Goal: Transaction & Acquisition: Purchase product/service

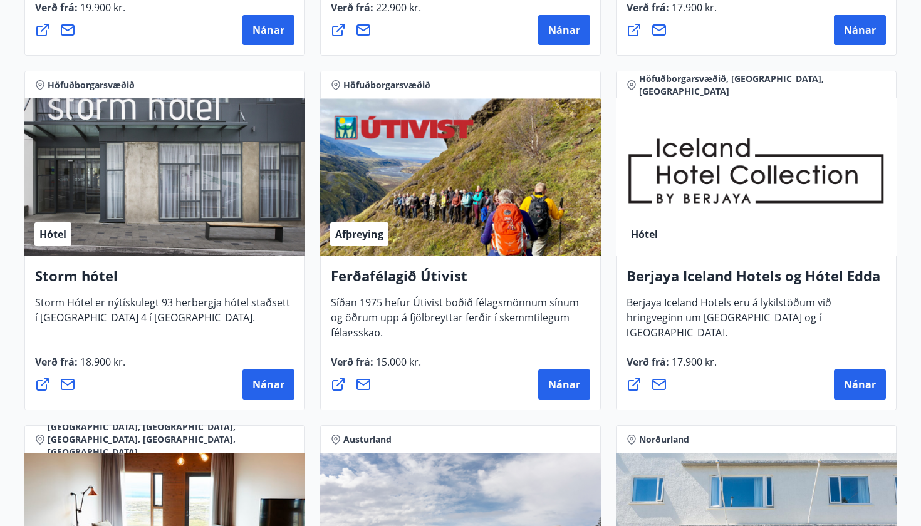
scroll to position [1233, 0]
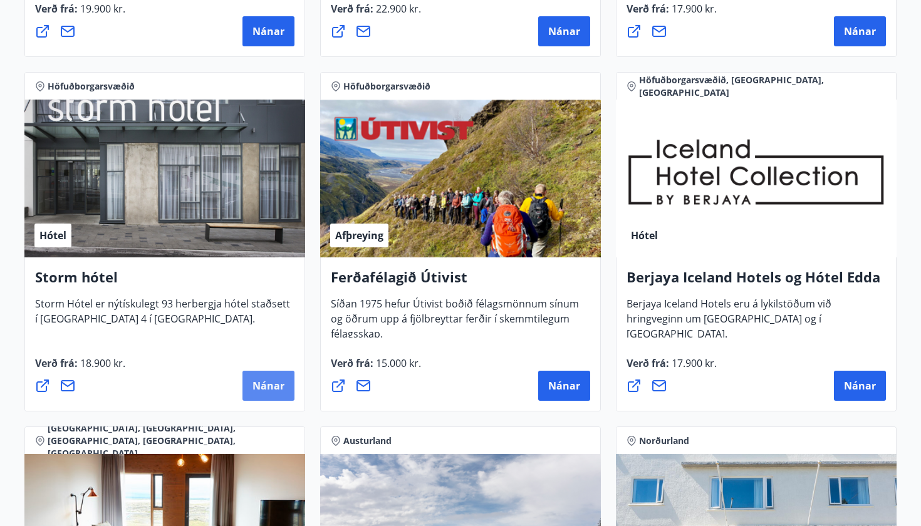
click at [264, 381] on span "Nánar" at bounding box center [268, 386] width 32 height 14
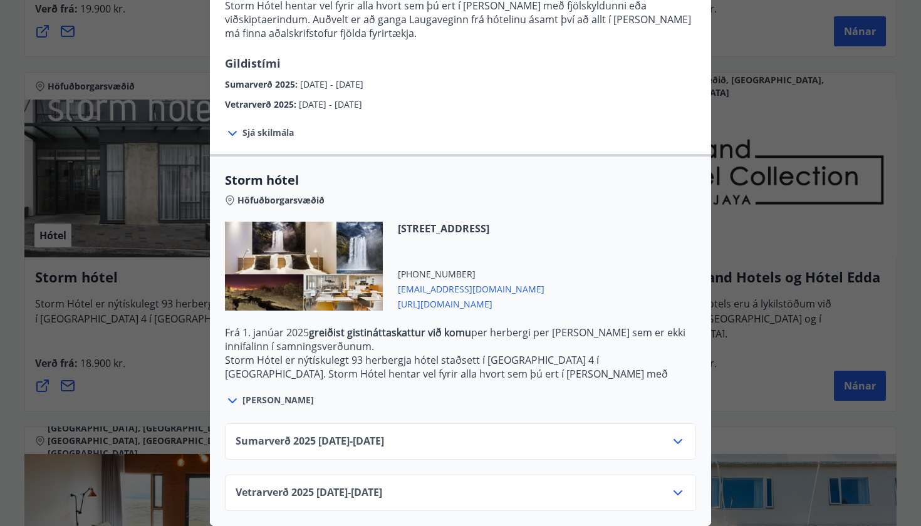
scroll to position [165, 0]
click at [317, 267] on div at bounding box center [304, 266] width 158 height 89
click at [522, 436] on div "Sumarverð 2025 16.05.25 - 30.09.25" at bounding box center [461, 446] width 450 height 25
click at [679, 490] on icon at bounding box center [677, 492] width 15 height 15
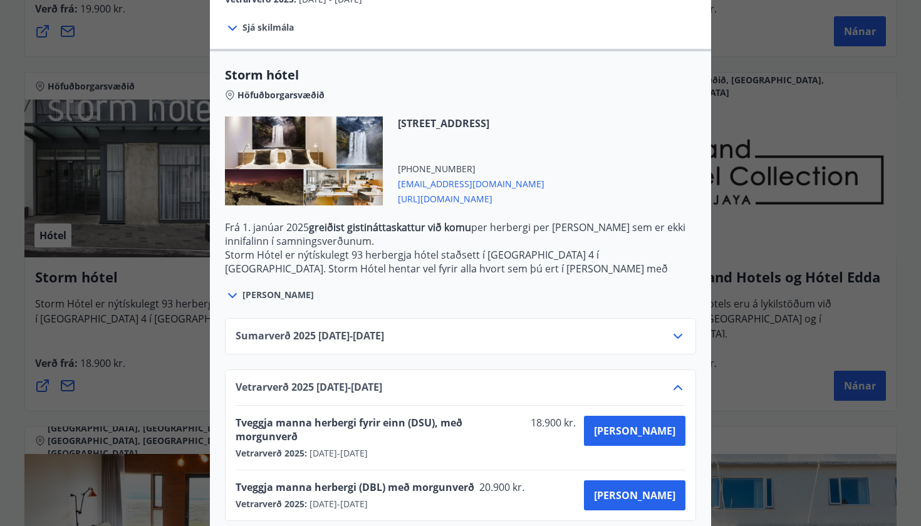
scroll to position [267, 0]
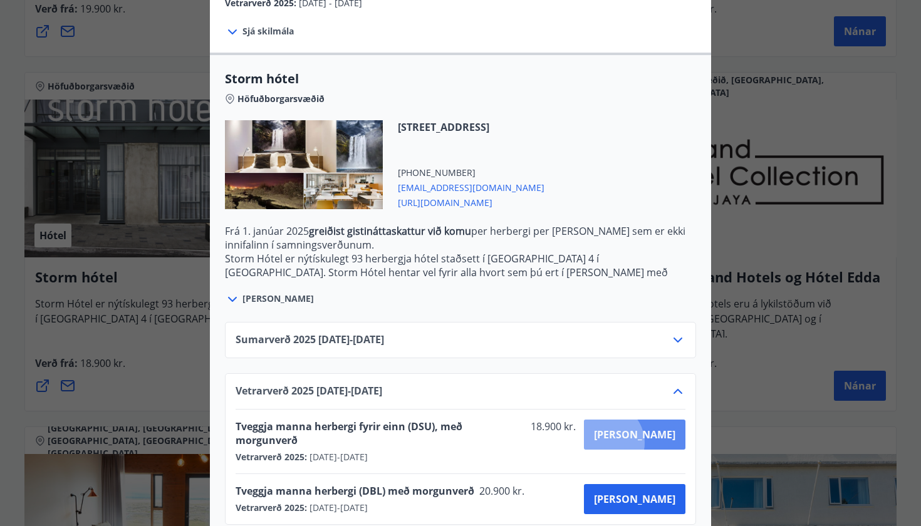
click at [653, 443] on button "Kaupa" at bounding box center [634, 435] width 101 height 30
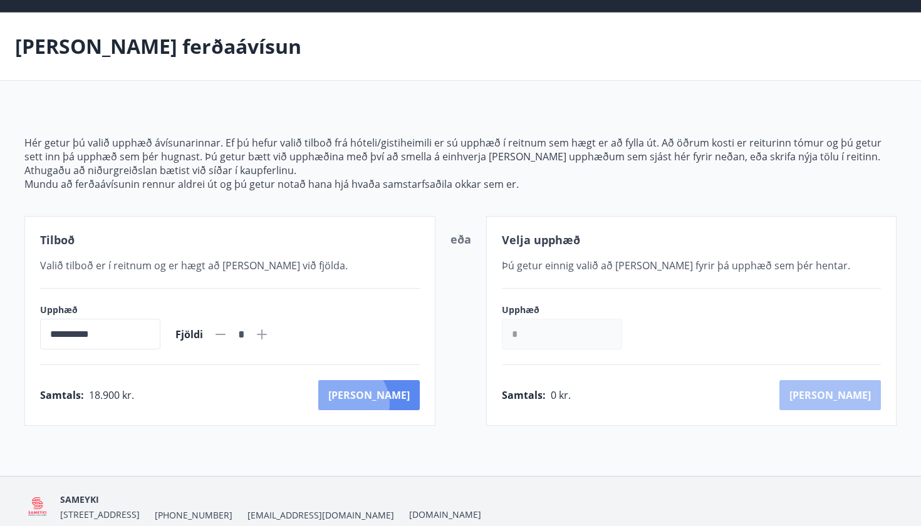
click at [406, 403] on button "Kaup" at bounding box center [368, 395] width 101 height 30
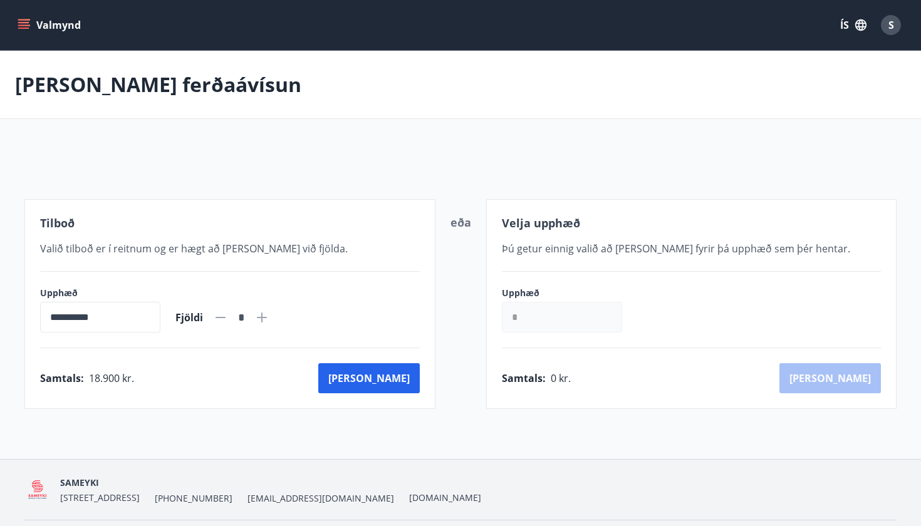
scroll to position [38, 0]
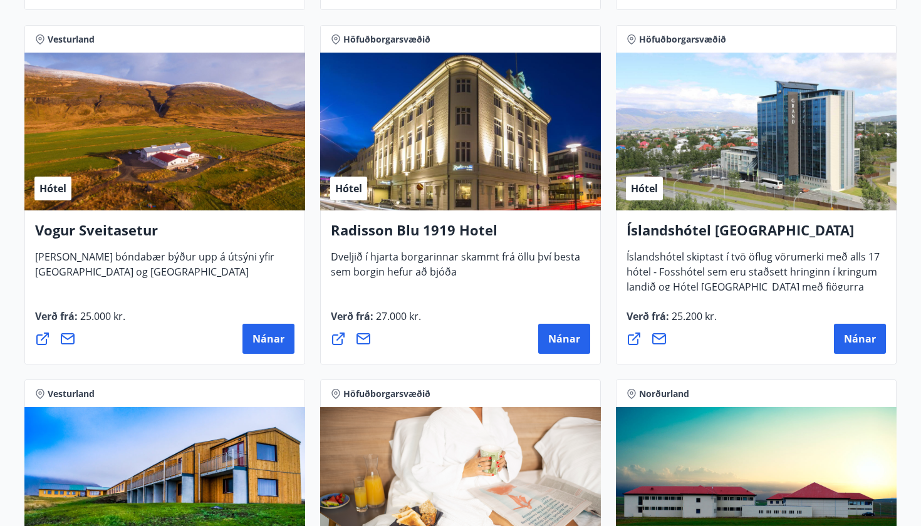
scroll to position [2348, 0]
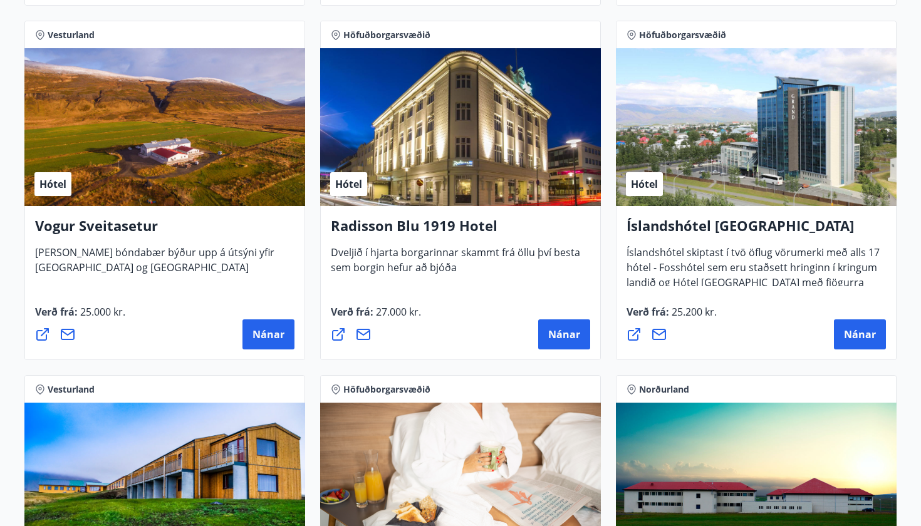
click at [658, 58] on div "Hótel" at bounding box center [756, 127] width 281 height 158
click at [506, 152] on div "Hótel" at bounding box center [460, 127] width 281 height 158
click at [460, 235] on h4 "Radisson Blu 1919 Hotel" at bounding box center [460, 230] width 259 height 29
click at [558, 340] on span "Nánar" at bounding box center [564, 335] width 32 height 14
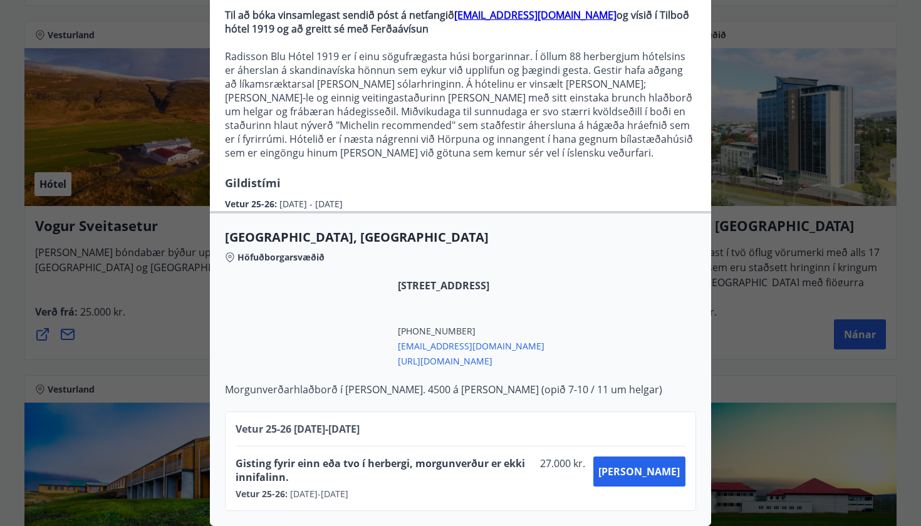
scroll to position [128, 0]
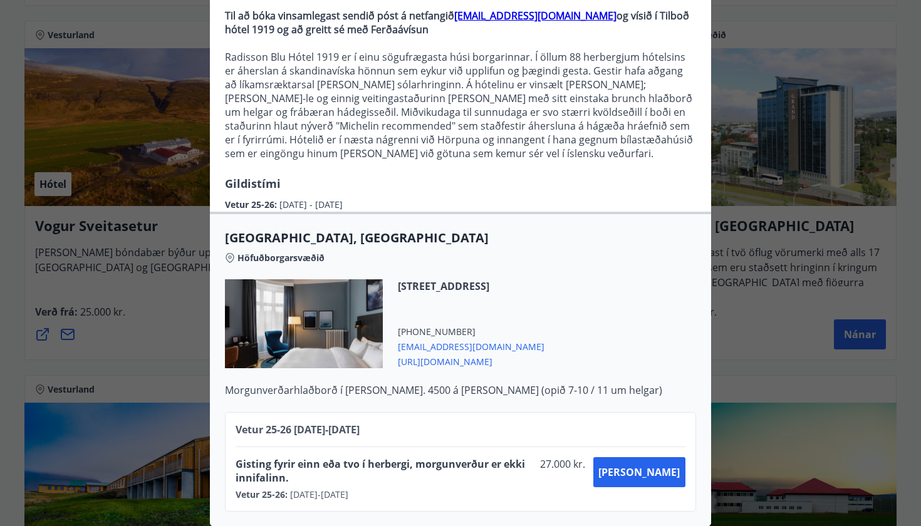
click at [765, 221] on div "Radisson Blu 1919 Hotel Til að bóka vinsamlegast sendið póst á netfangið sales.…" at bounding box center [460, 135] width 921 height 526
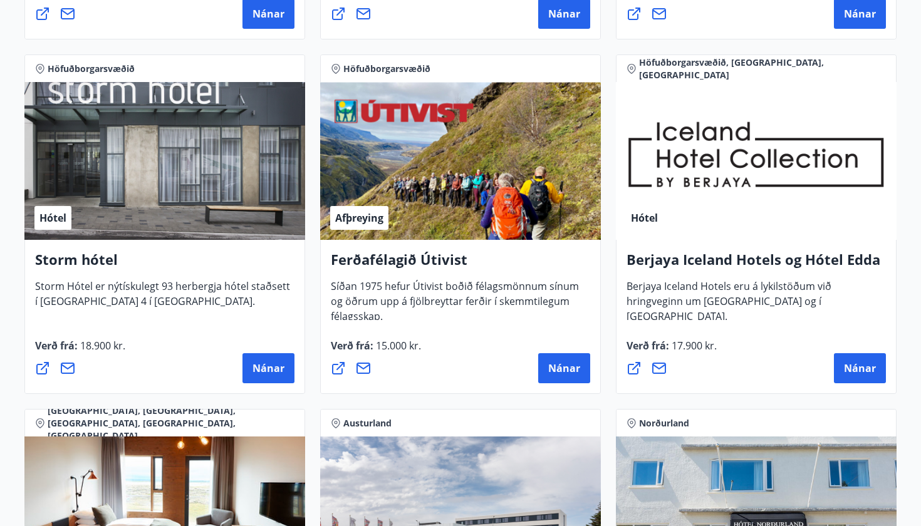
scroll to position [1246, 0]
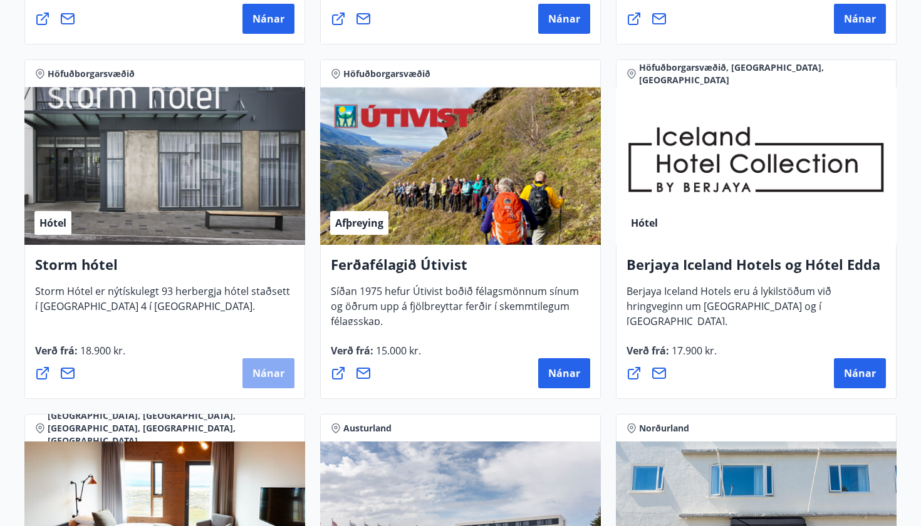
click at [278, 375] on span "Nánar" at bounding box center [268, 373] width 32 height 14
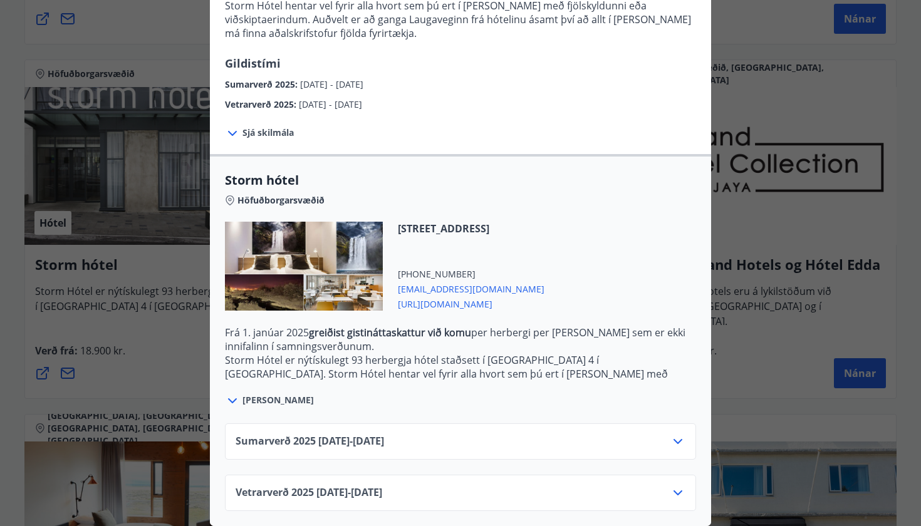
scroll to position [165, 0]
click at [333, 492] on span "Vetrarverð 2025 01.10.25 - 21.12.25" at bounding box center [309, 492] width 147 height 15
click at [682, 488] on icon at bounding box center [677, 492] width 15 height 15
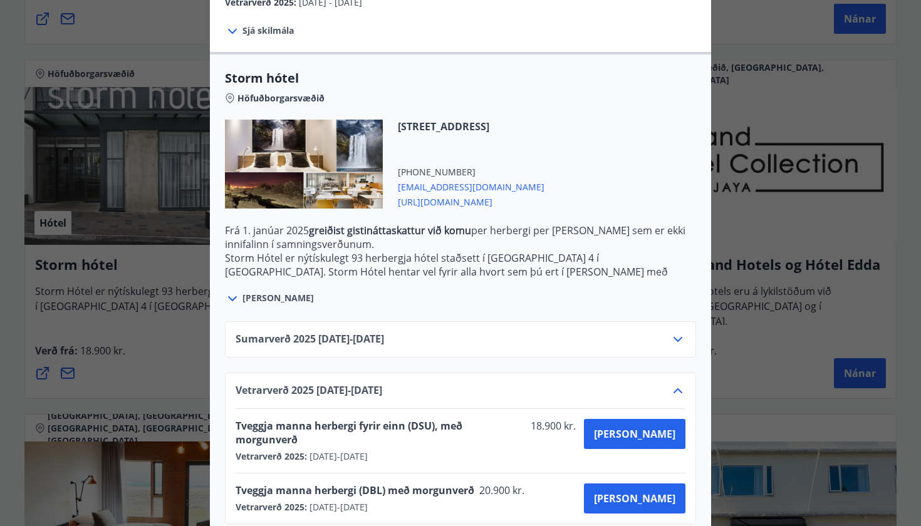
scroll to position [267, 0]
click at [458, 188] on span "storm@keahotels.is" at bounding box center [471, 186] width 147 height 15
click at [516, 200] on span "https://www.keahotels.is/is/hotelin/storm-hotel" at bounding box center [471, 201] width 147 height 15
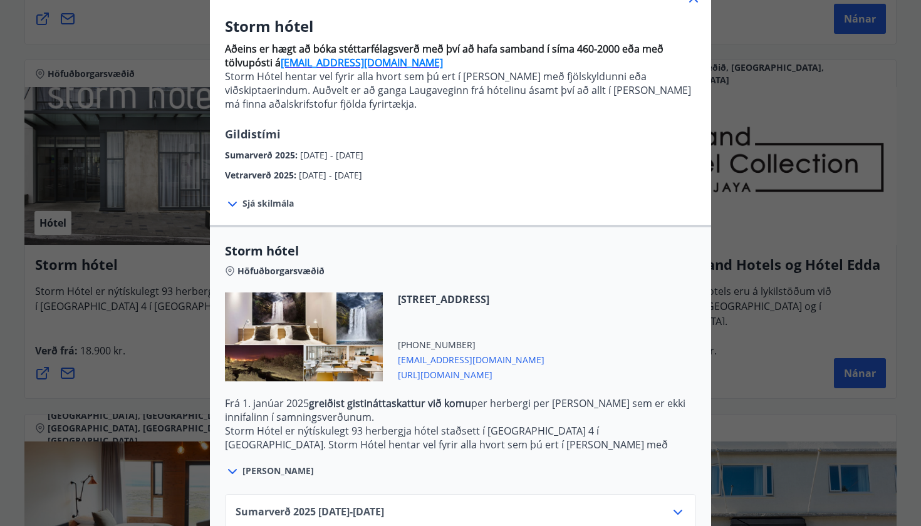
scroll to position [100, 0]
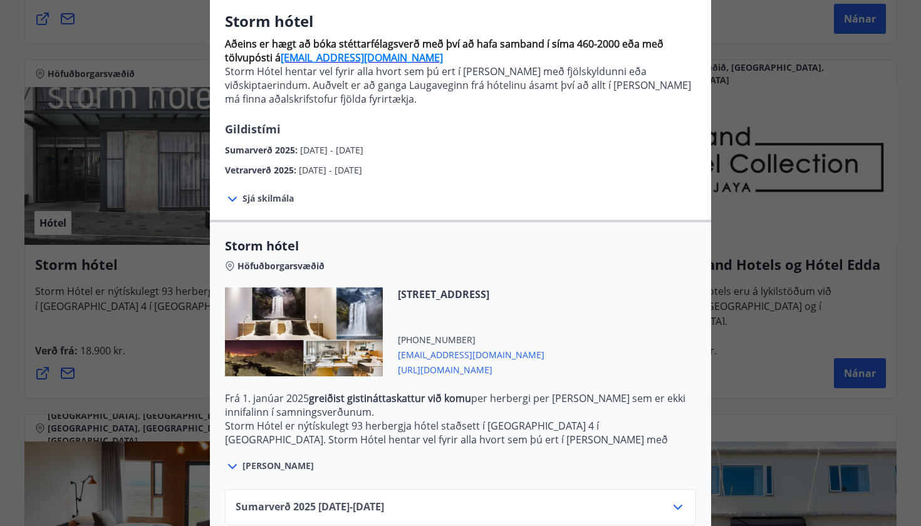
click at [101, 244] on div "Storm hótel Aðeins er hægt að bóka stéttarfélagsverð með því að hafa samband í …" at bounding box center [460, 163] width 921 height 526
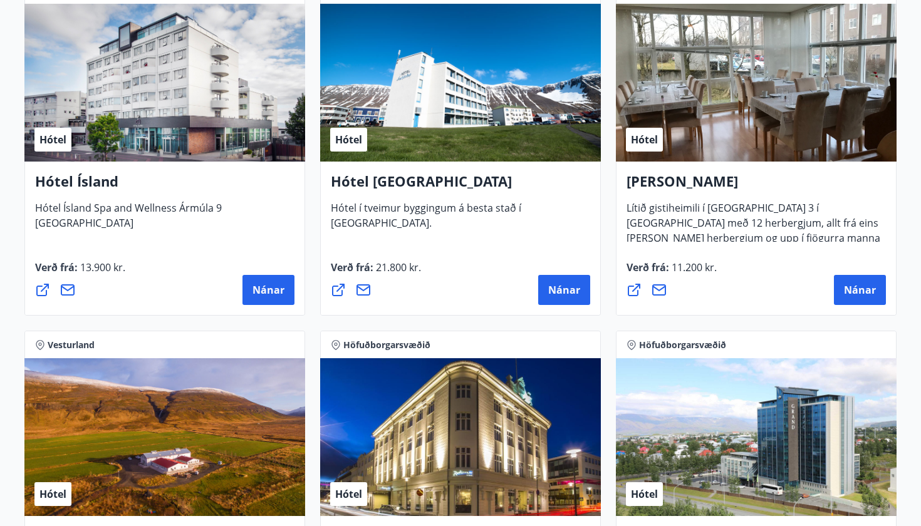
scroll to position [2036, 0]
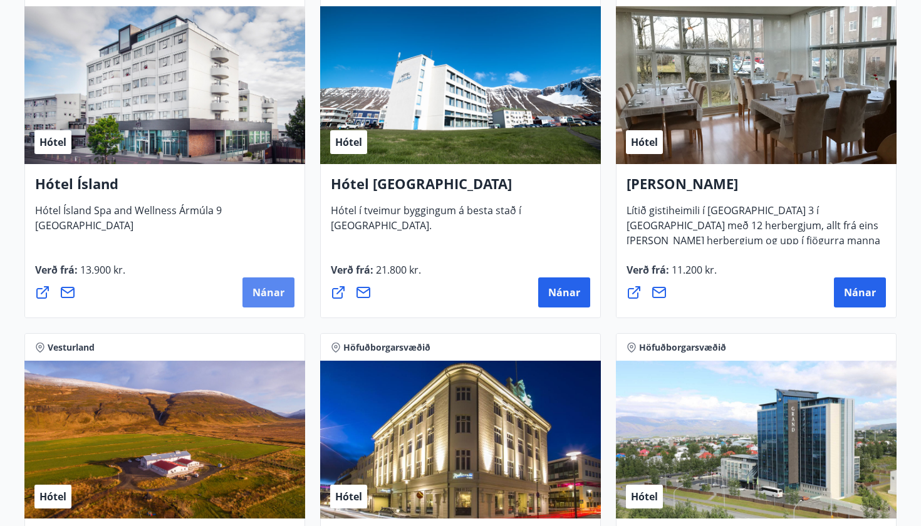
click at [281, 284] on button "Nánar" at bounding box center [268, 293] width 52 height 30
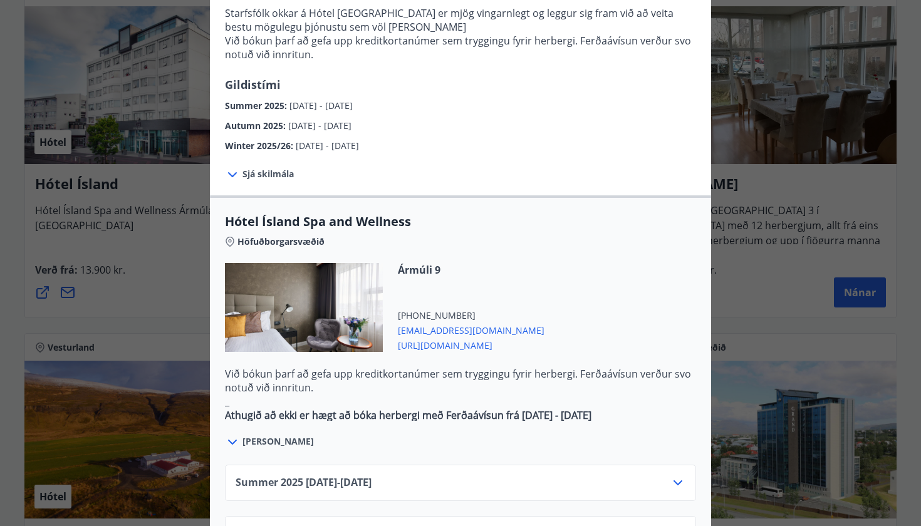
scroll to position [523, 0]
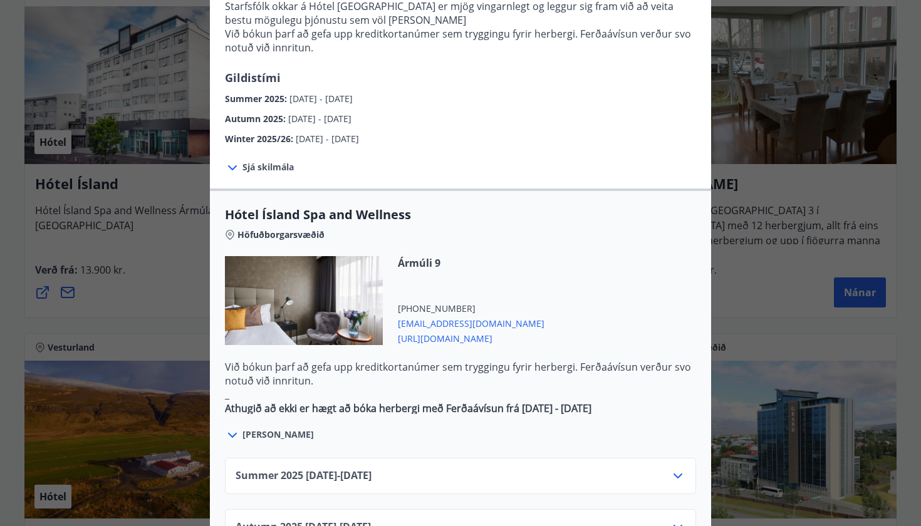
click at [778, 200] on div "Hótel Ísland Sendu skilaboð til að panta herbergi reception@hotelisland.is Athu…" at bounding box center [460, 263] width 921 height 526
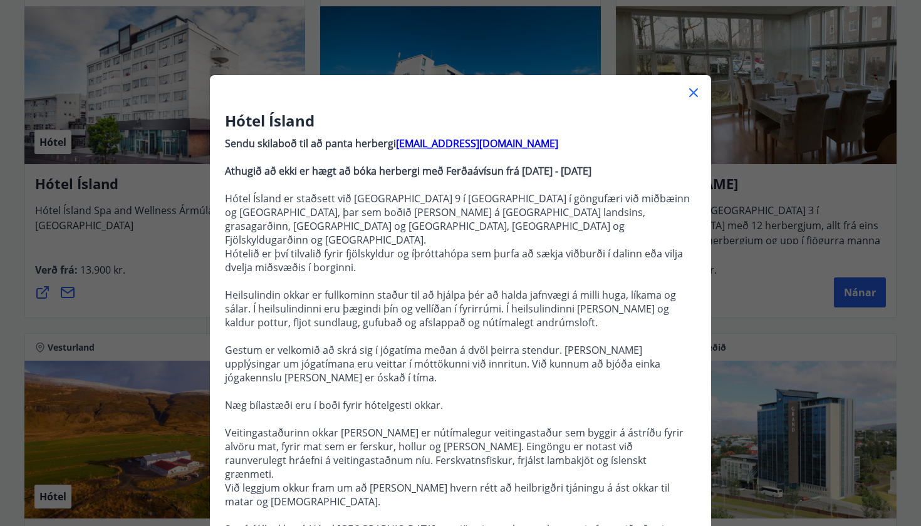
click at [705, 93] on div at bounding box center [460, 87] width 501 height 25
click at [687, 90] on icon at bounding box center [693, 92] width 15 height 15
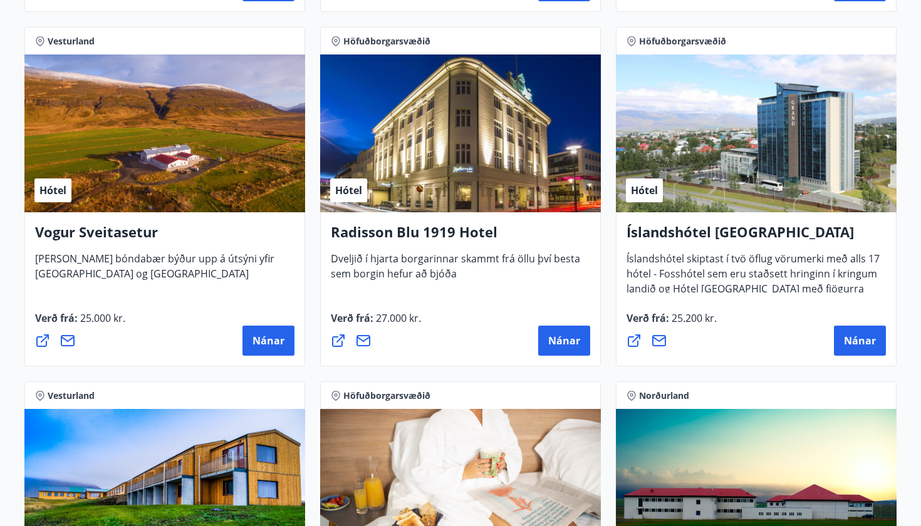
scroll to position [2352, 0]
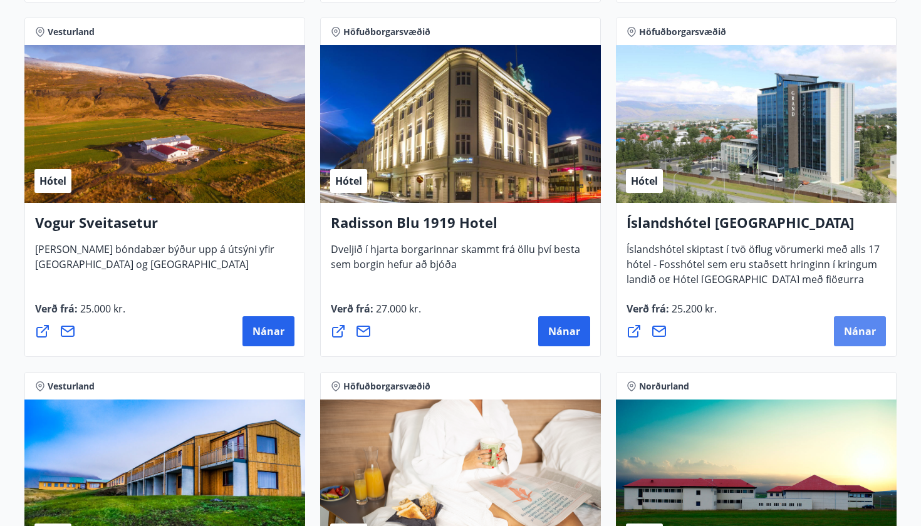
click at [865, 323] on button "Nánar" at bounding box center [860, 331] width 52 height 30
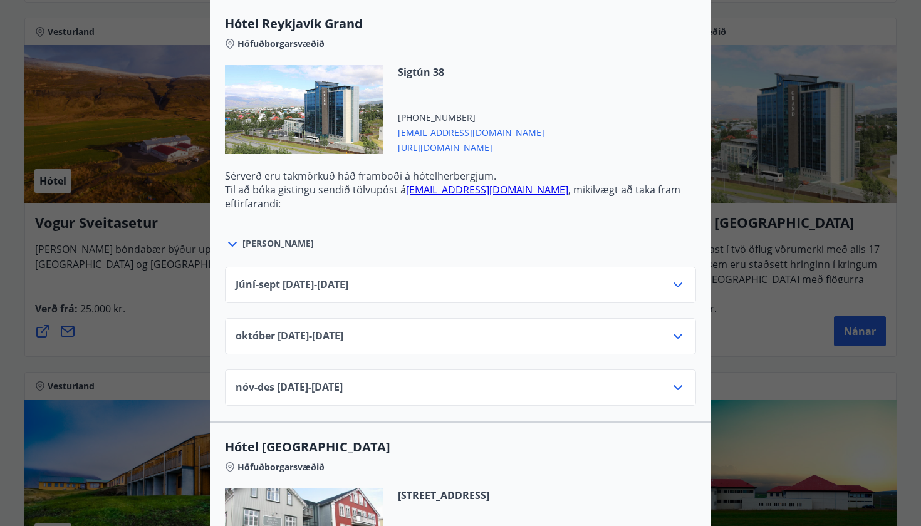
scroll to position [459, 0]
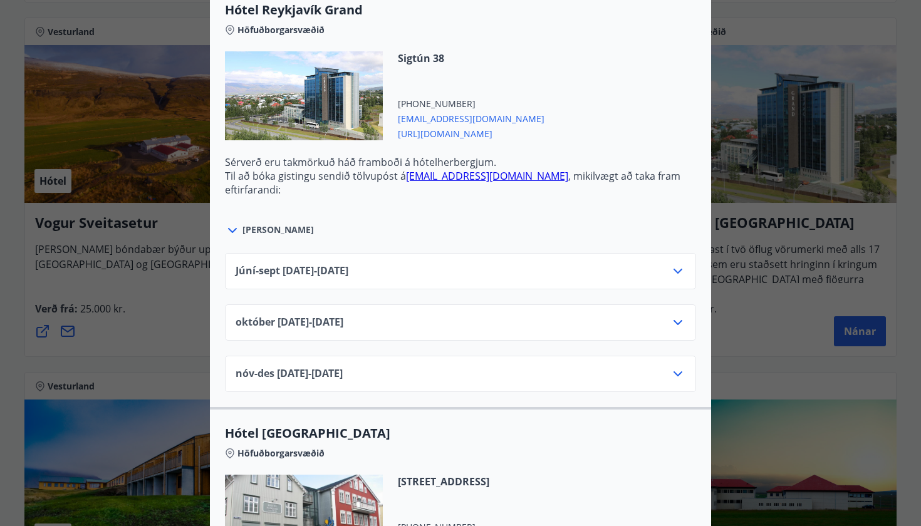
click at [457, 321] on div "október 01.10.25 - 31.10.25" at bounding box center [461, 327] width 450 height 25
click at [681, 328] on icon at bounding box center [677, 322] width 15 height 15
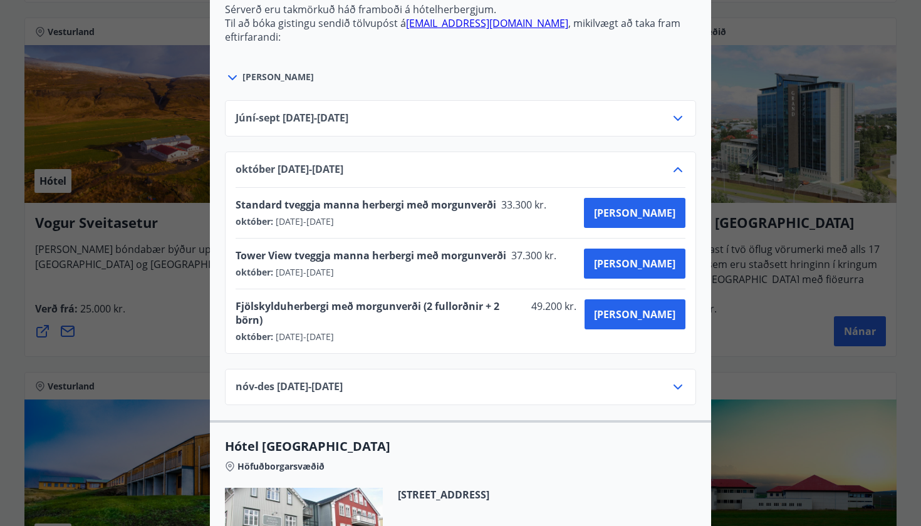
scroll to position [613, 0]
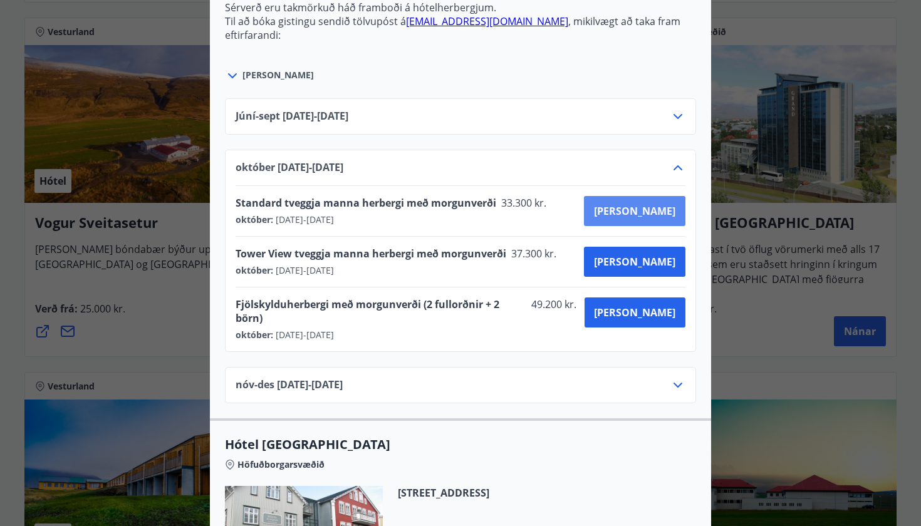
click at [663, 204] on span "Kaupa" at bounding box center [634, 211] width 81 height 14
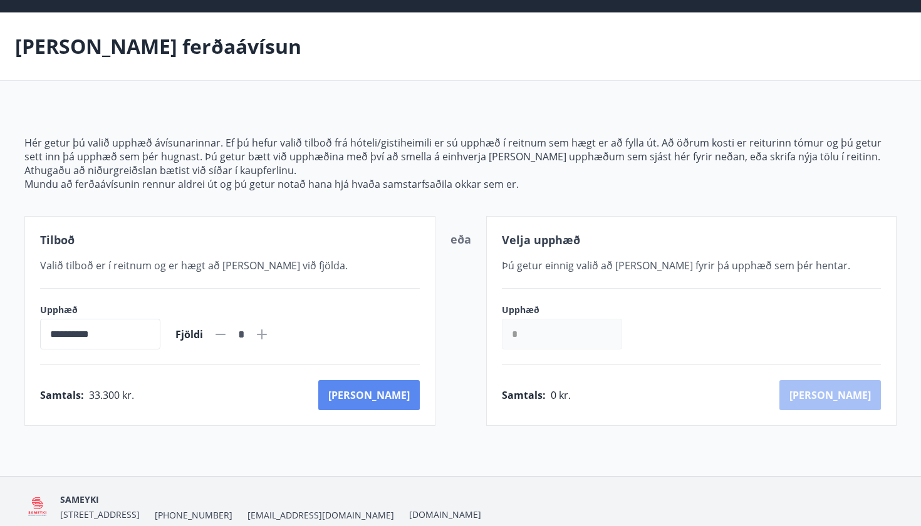
click at [389, 392] on button "Kaup" at bounding box center [368, 395] width 101 height 30
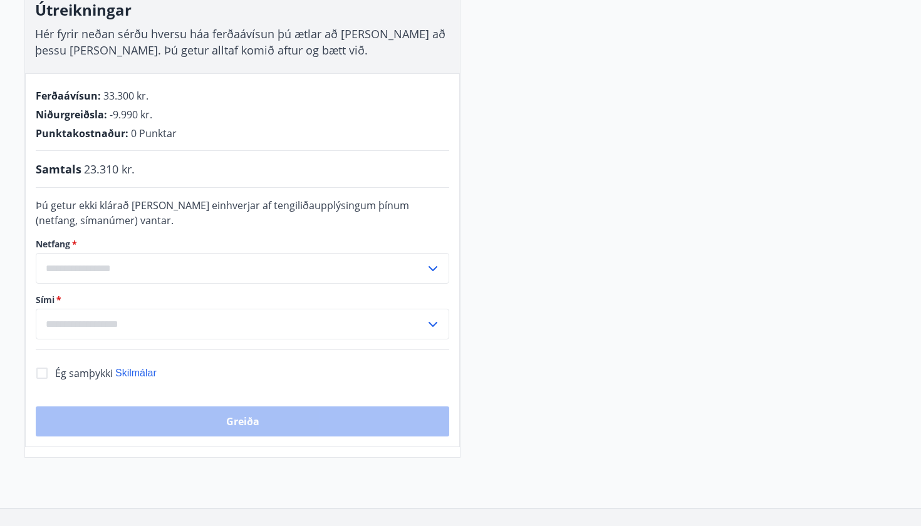
scroll to position [217, 0]
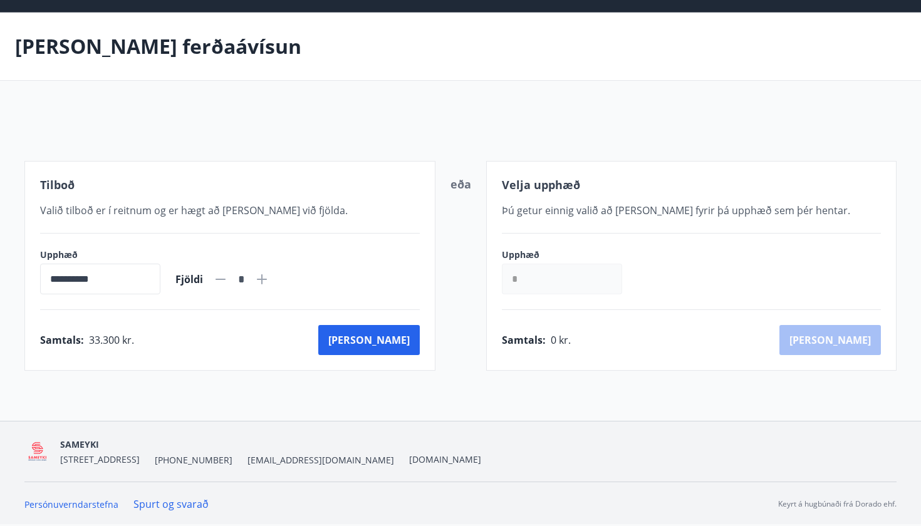
scroll to position [38, 0]
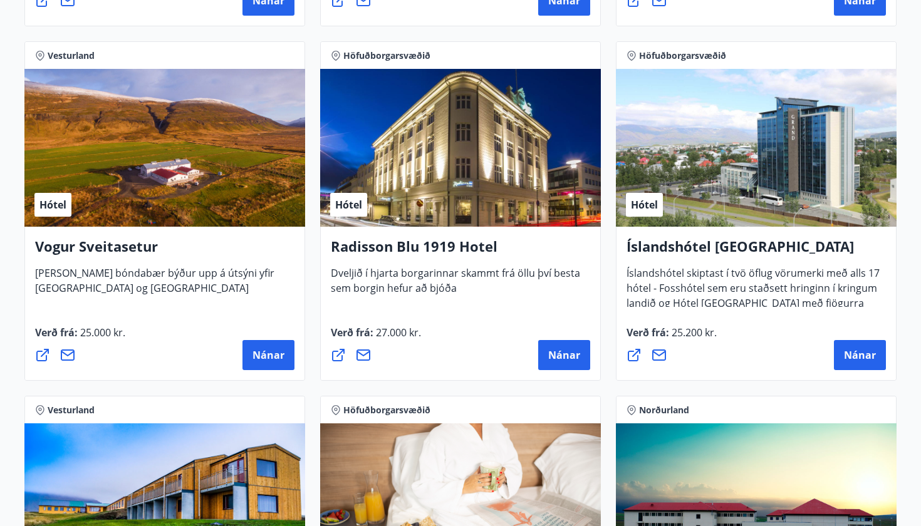
scroll to position [2328, 0]
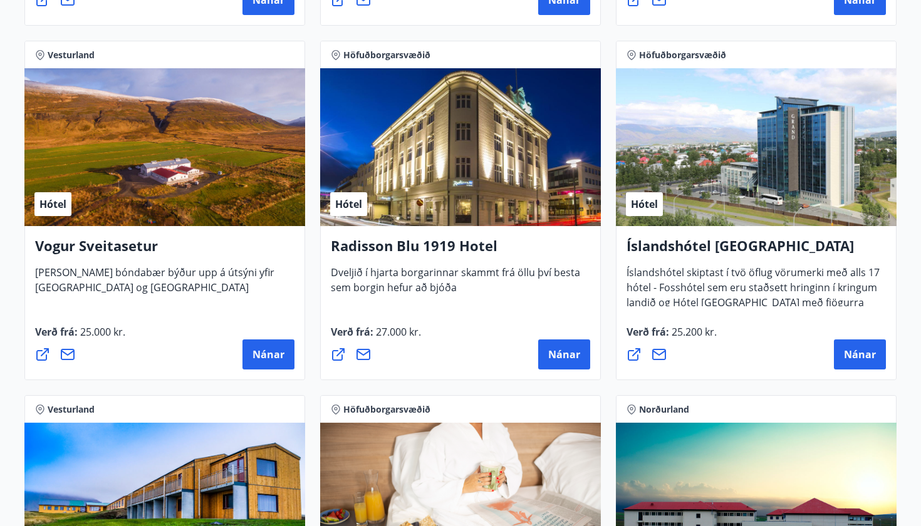
click at [495, 115] on div "Hótel" at bounding box center [460, 147] width 281 height 158
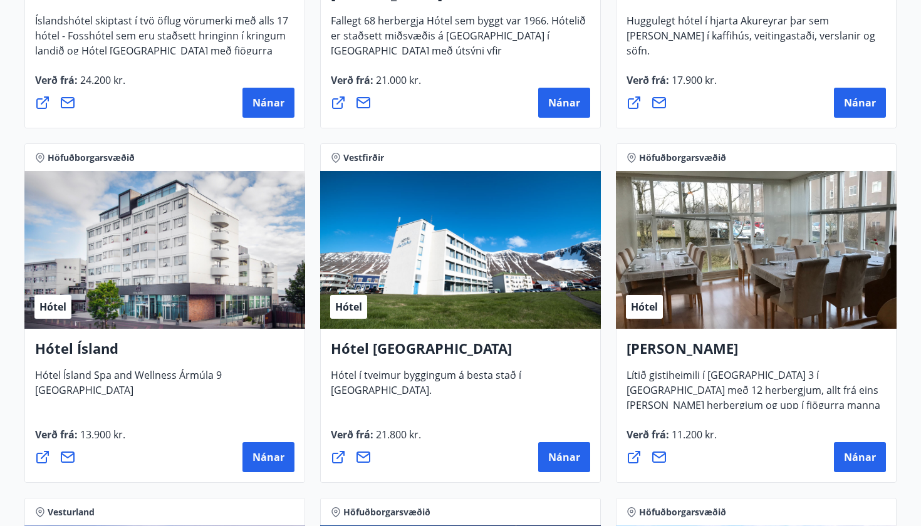
scroll to position [1869, 0]
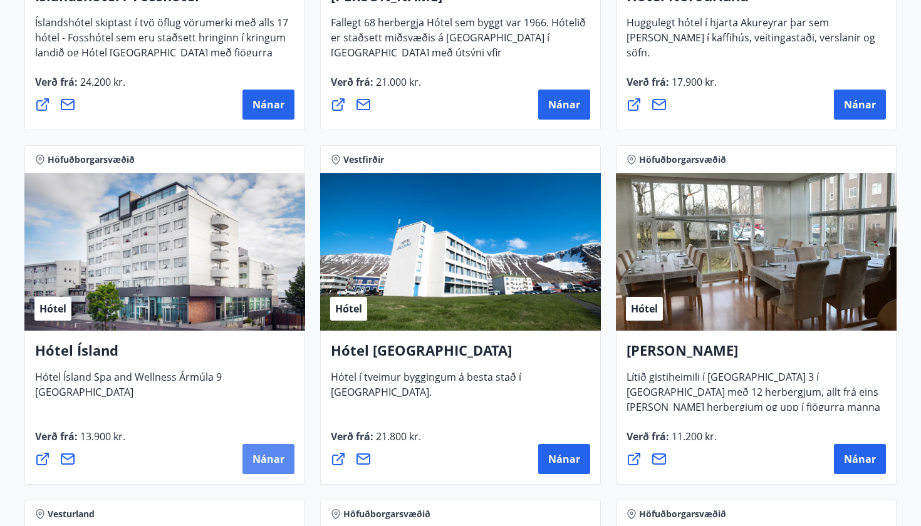
click at [259, 462] on span "Nánar" at bounding box center [268, 459] width 32 height 14
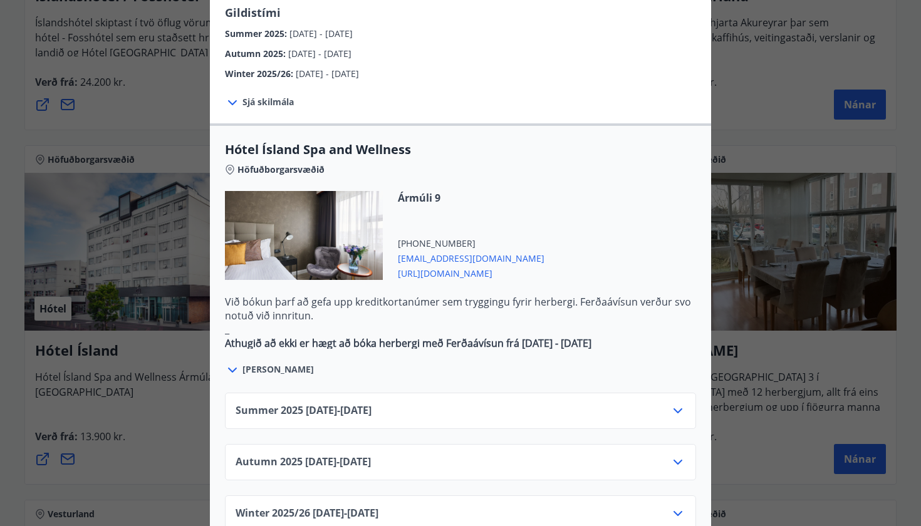
scroll to position [587, 0]
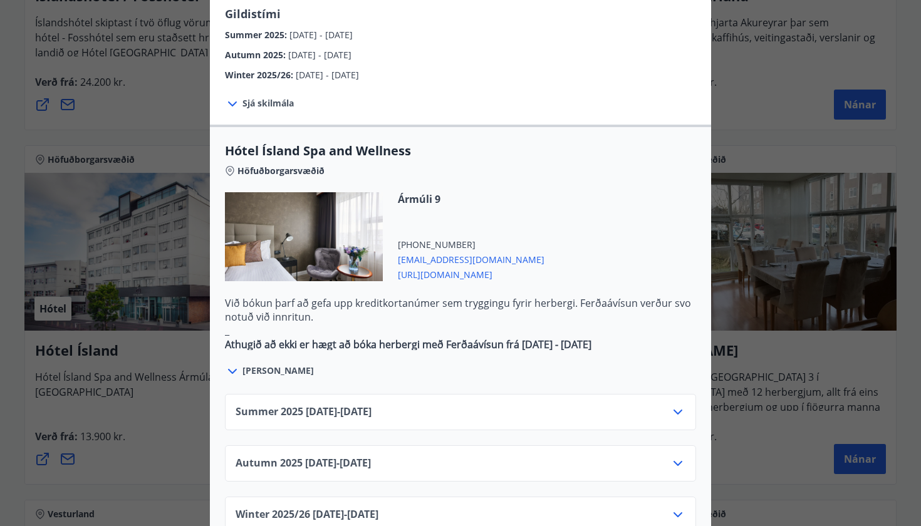
click at [103, 100] on div "Hótel Ísland Sendu skilaboð til að panta herbergi reception@hotelisland.is Athu…" at bounding box center [460, 263] width 921 height 526
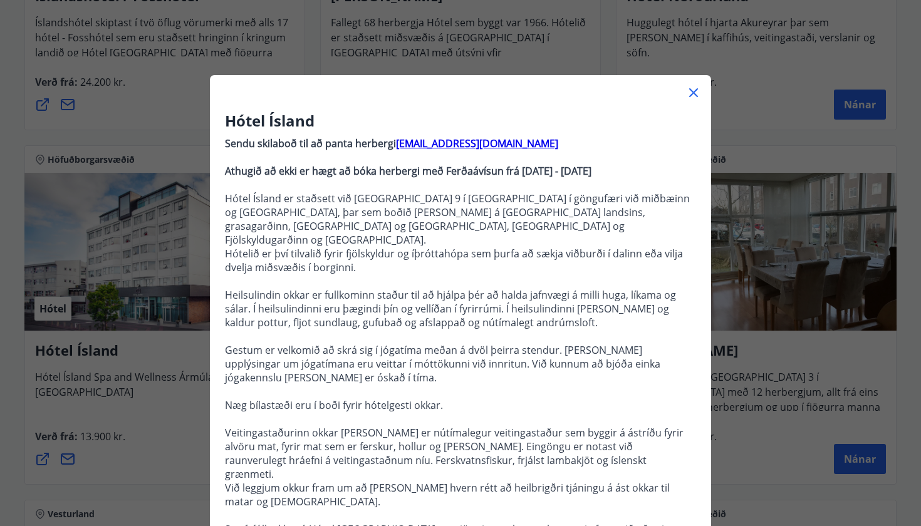
click at [691, 85] on div at bounding box center [460, 87] width 501 height 25
click at [695, 98] on icon at bounding box center [693, 92] width 15 height 15
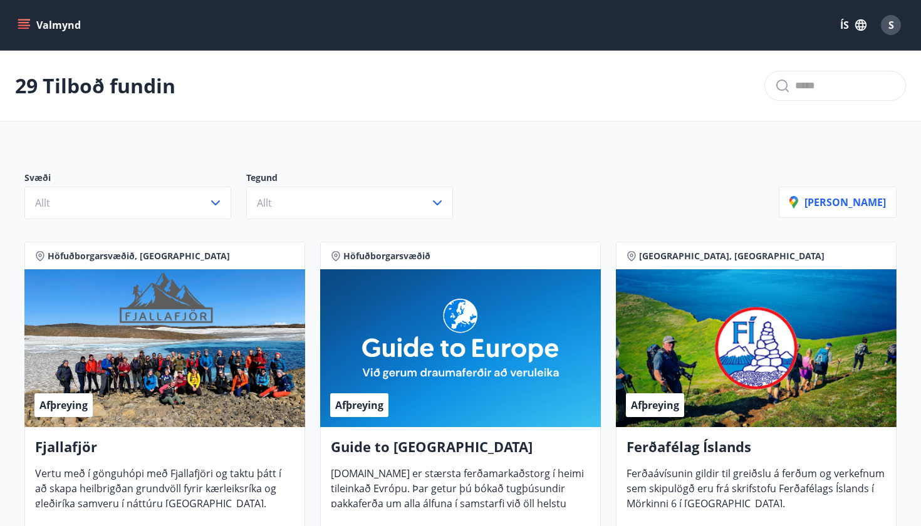
click at [25, 30] on icon "menu" at bounding box center [24, 25] width 13 height 13
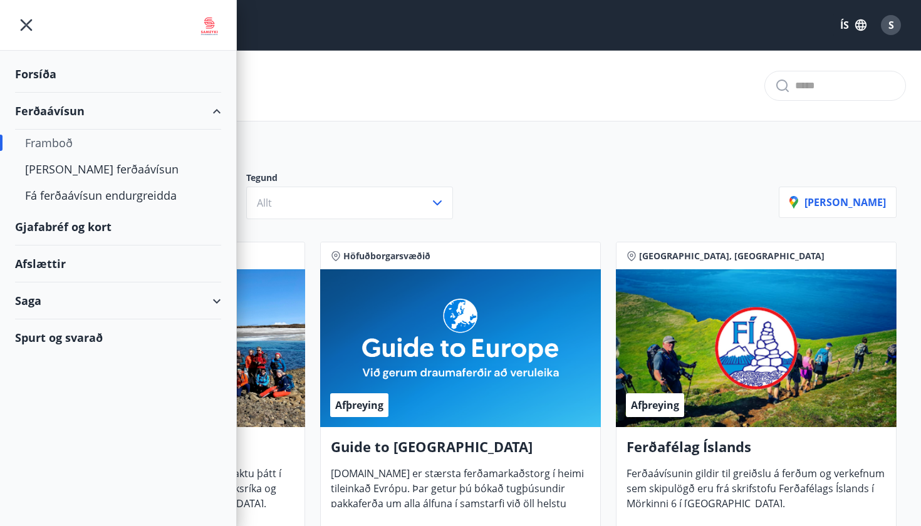
click at [47, 262] on div "Afslættir" at bounding box center [118, 264] width 206 height 37
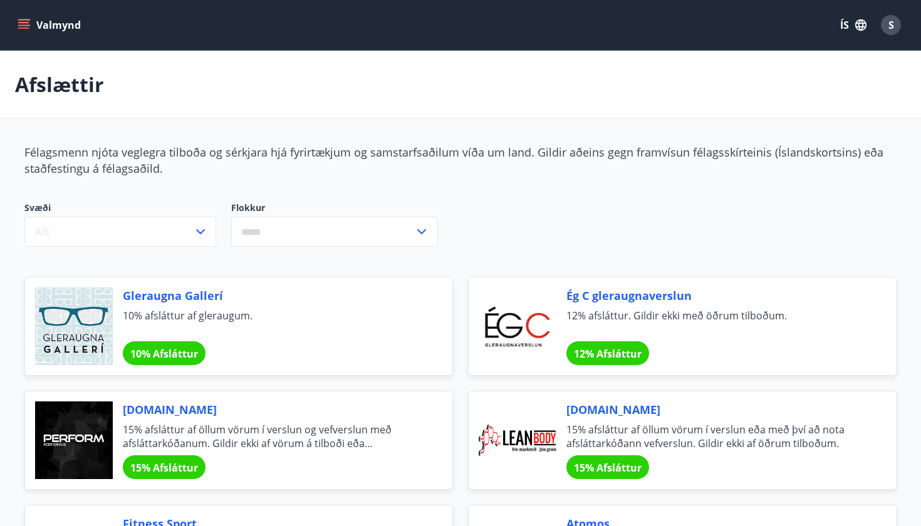
click at [30, 23] on button "Valmynd" at bounding box center [50, 25] width 71 height 23
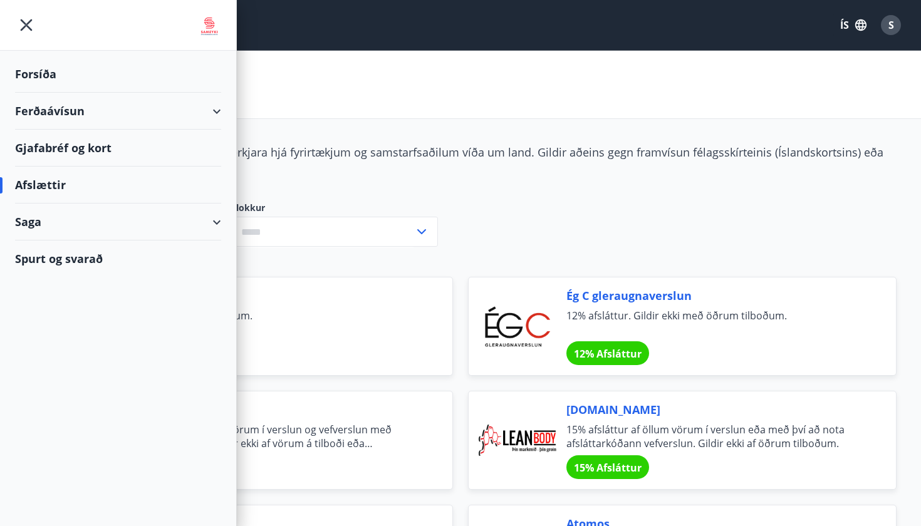
click at [77, 225] on div "Saga" at bounding box center [118, 222] width 206 height 37
click at [78, 258] on div "Ferðaávísun" at bounding box center [118, 254] width 186 height 26
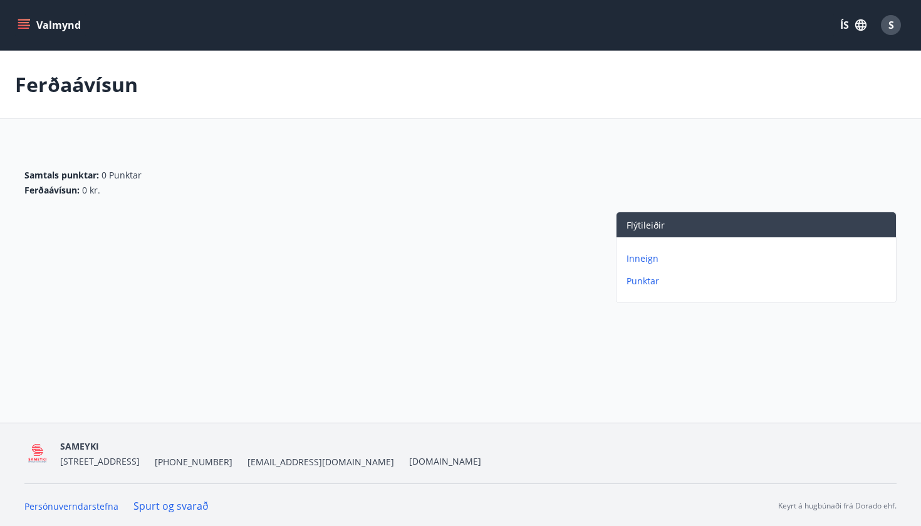
click at [639, 255] on p "Inneign" at bounding box center [758, 258] width 264 height 13
click at [637, 279] on p "Punktar" at bounding box center [758, 281] width 264 height 13
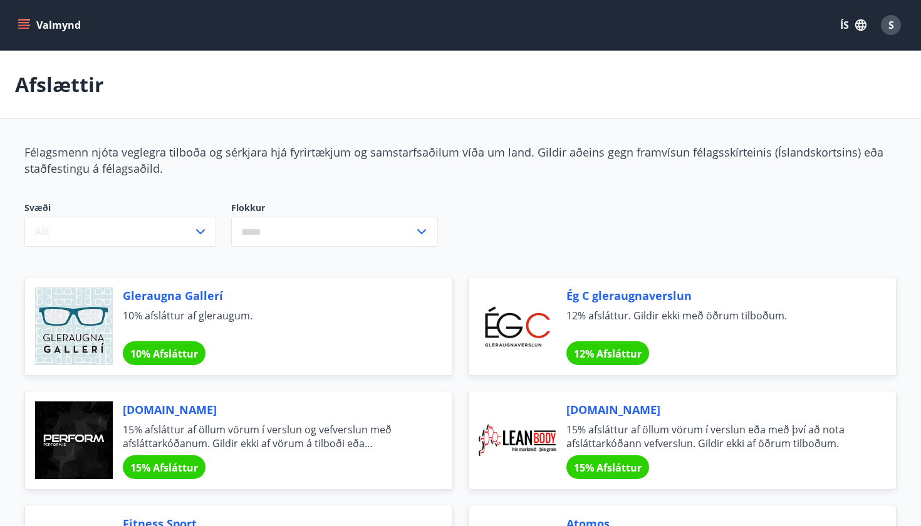
click at [34, 24] on button "Valmynd" at bounding box center [50, 25] width 71 height 23
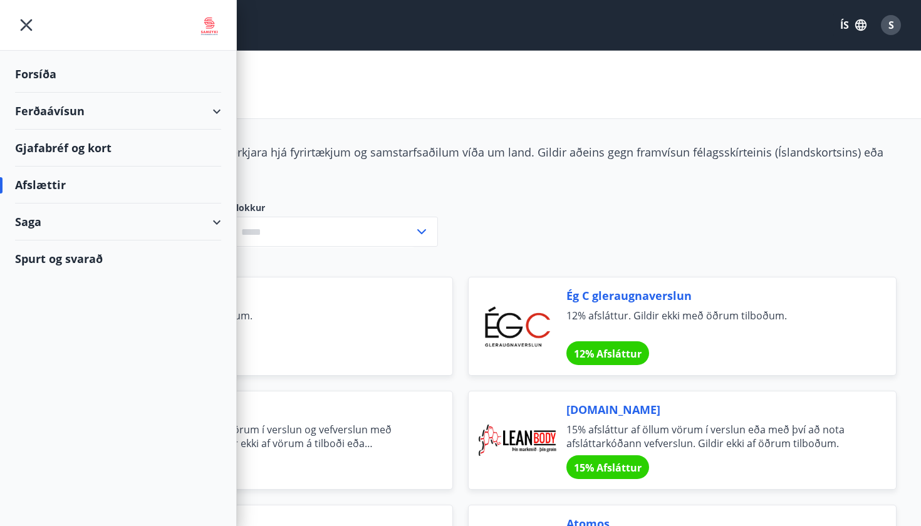
click at [42, 72] on div "Forsíða" at bounding box center [118, 74] width 206 height 37
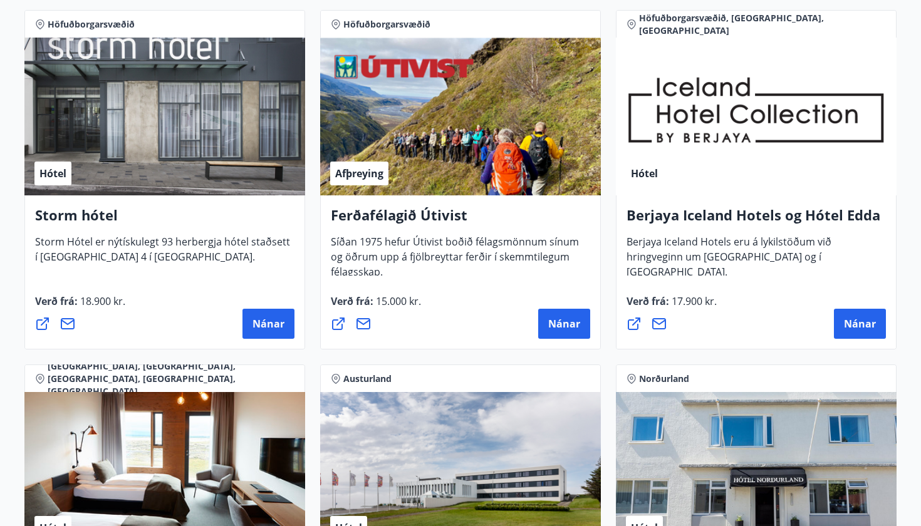
scroll to position [1297, 0]
